Goal: Information Seeking & Learning: Learn about a topic

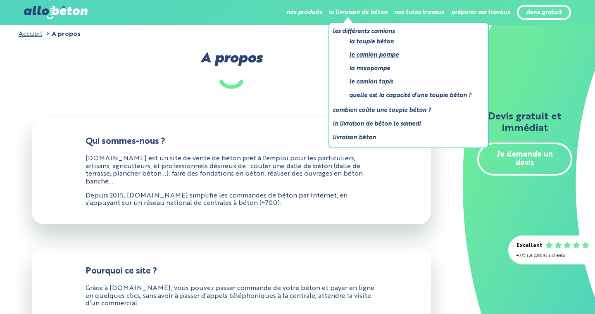
click at [368, 56] on link "Le camion pompe" at bounding box center [410, 55] width 122 height 10
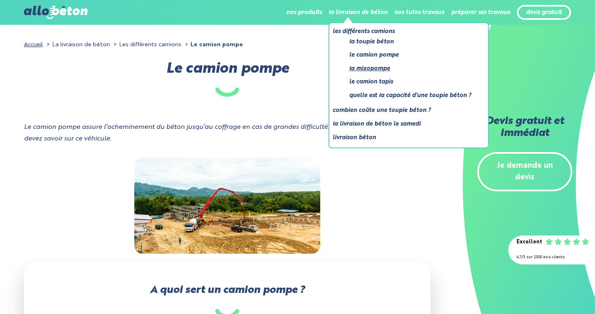
click at [367, 67] on link "La mixopompe" at bounding box center [410, 69] width 122 height 10
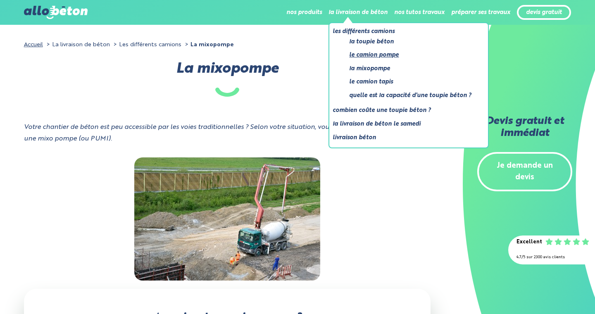
click at [362, 53] on link "Le camion pompe" at bounding box center [410, 55] width 122 height 10
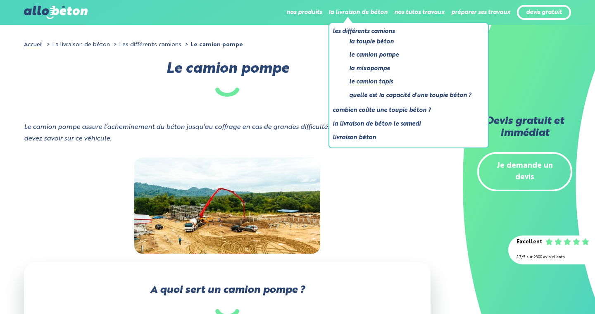
click at [376, 81] on link "Le camion tapis" at bounding box center [410, 82] width 122 height 10
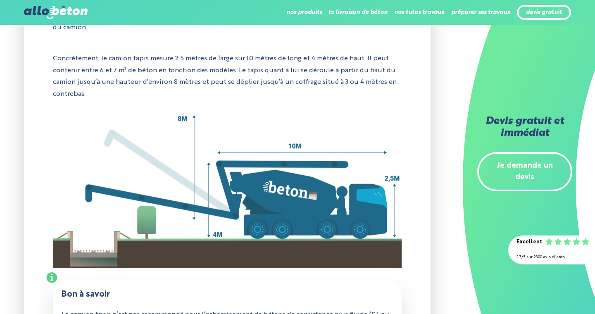
scroll to position [506, 0]
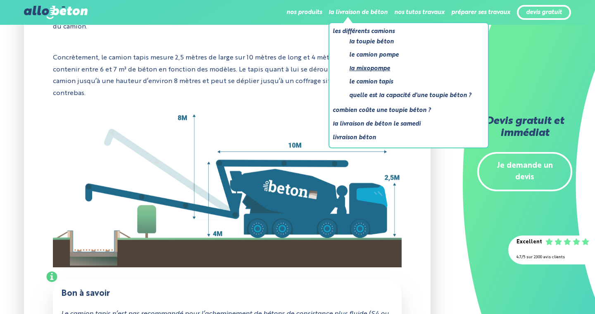
click at [363, 66] on link "La mixopompe" at bounding box center [410, 69] width 122 height 10
click at [371, 57] on link "Le camion pompe" at bounding box center [410, 55] width 122 height 10
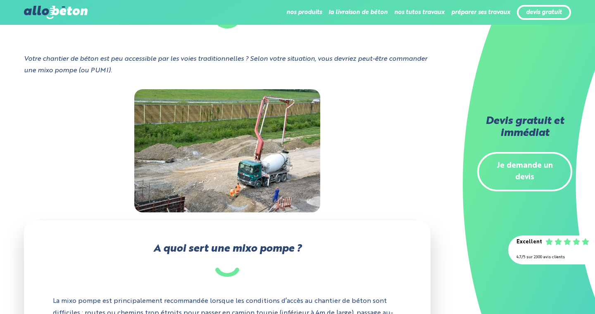
scroll to position [68, 0]
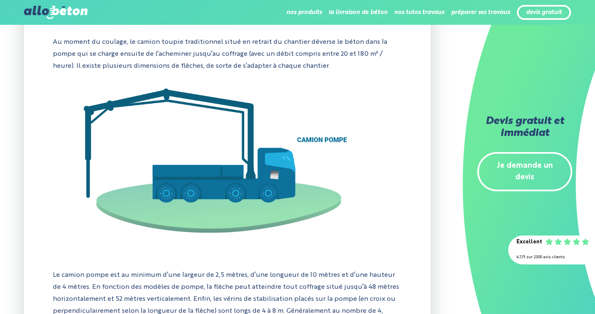
scroll to position [661, 0]
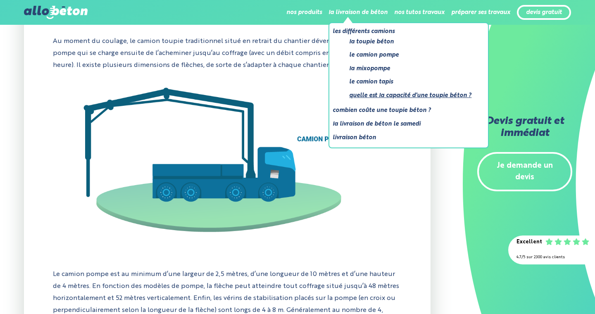
click at [368, 95] on link "Quelle est la capacité d'une toupie béton ?" at bounding box center [410, 95] width 122 height 10
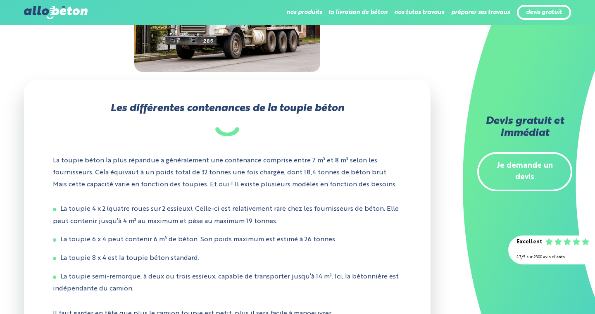
scroll to position [208, 0]
